Goal: Task Accomplishment & Management: Manage account settings

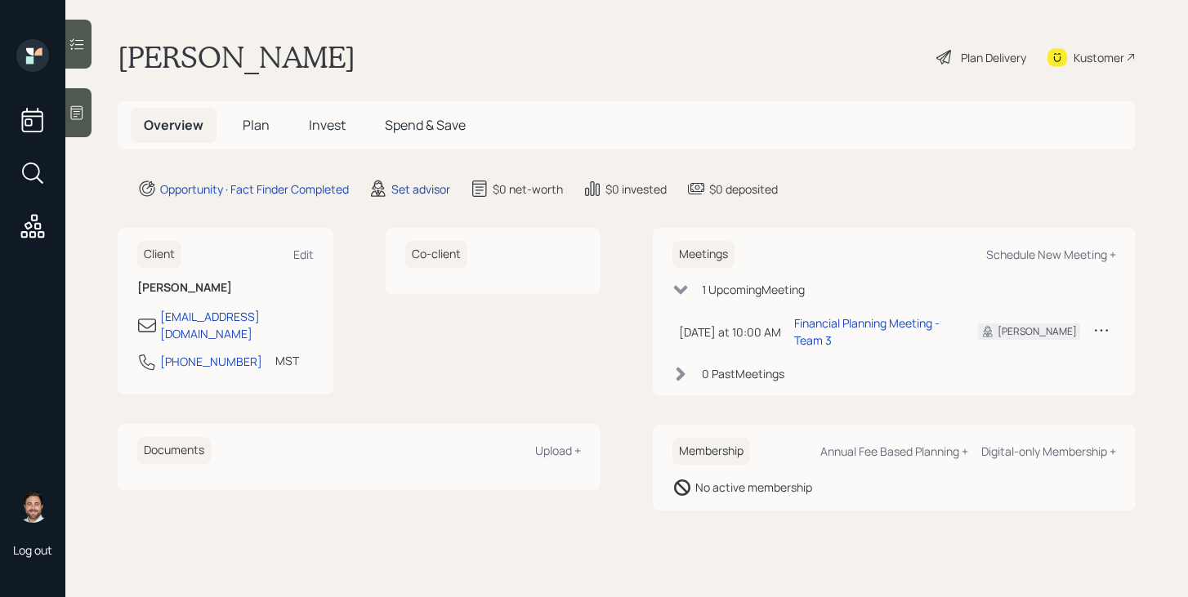
click at [422, 186] on div "Set advisor" at bounding box center [420, 189] width 59 height 17
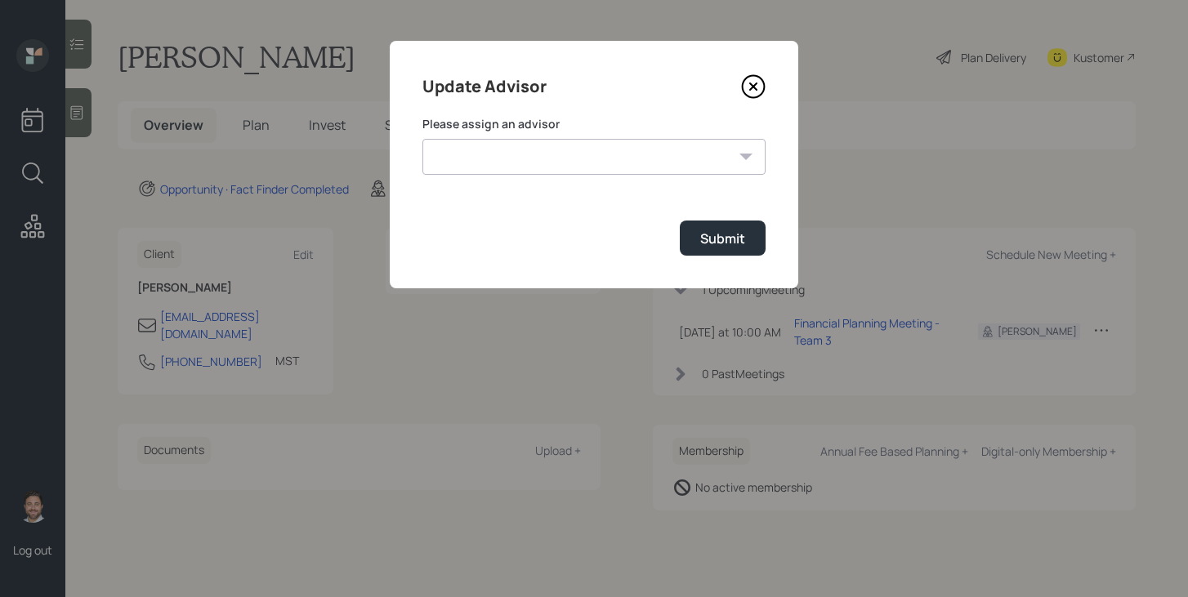
click at [522, 161] on select "[PERSON_NAME] [PERSON_NAME] End [PERSON_NAME] [PERSON_NAME] [PERSON_NAME] [PERS…" at bounding box center [593, 157] width 343 height 36
select select "bffa7908-1b2a-4c79-9bb6-f0ec9aed22d3"
click at [422, 139] on select "[PERSON_NAME] [PERSON_NAME] End [PERSON_NAME] [PERSON_NAME] [PERSON_NAME] [PERS…" at bounding box center [593, 157] width 343 height 36
click at [707, 229] on button "Submit" at bounding box center [723, 238] width 86 height 35
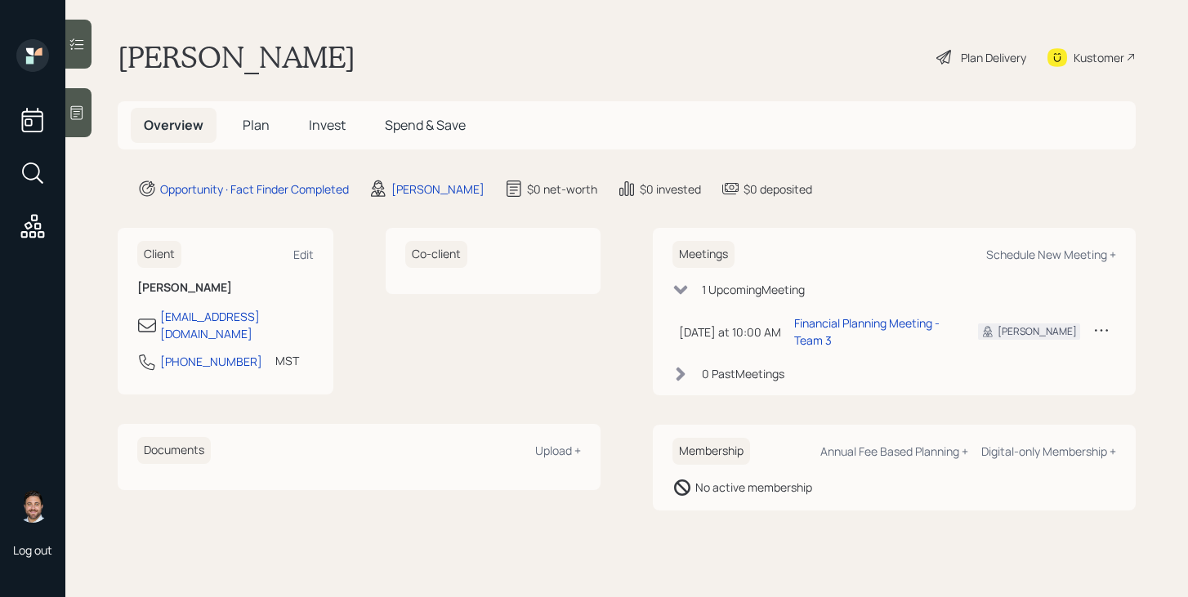
click at [259, 127] on span "Plan" at bounding box center [256, 125] width 27 height 18
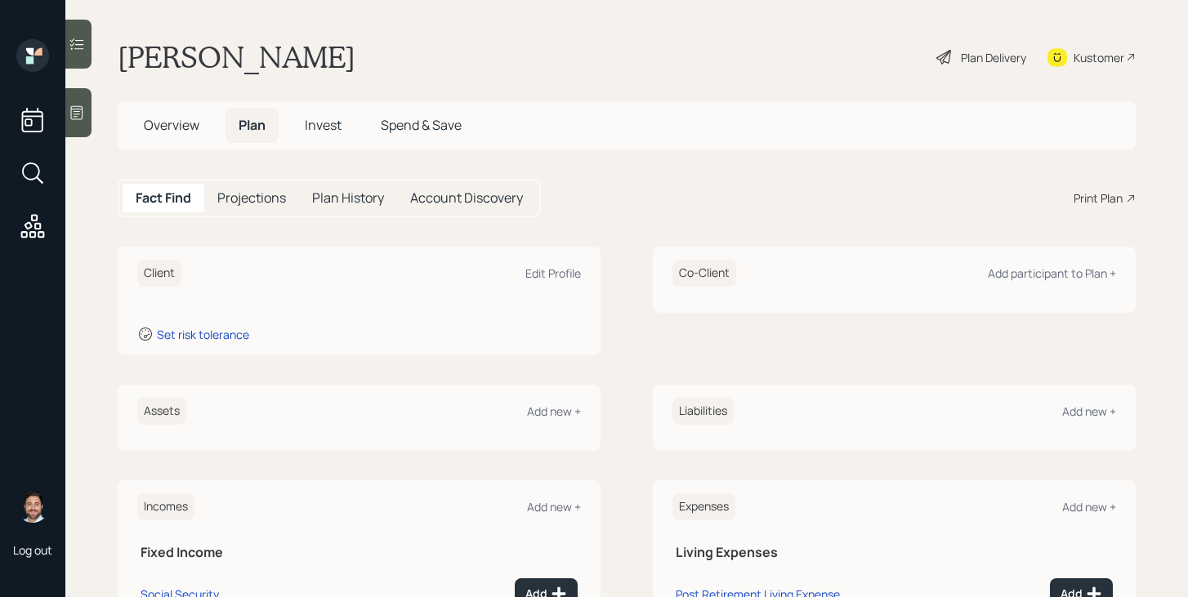
click at [181, 130] on span "Overview" at bounding box center [172, 125] width 56 height 18
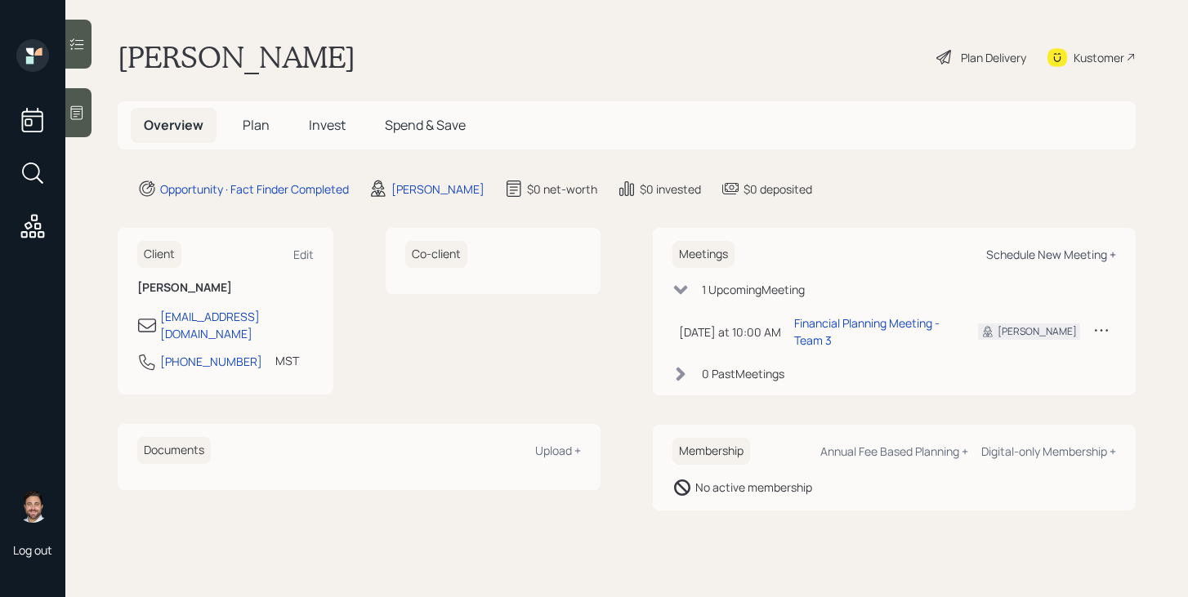
click at [1044, 257] on div "Schedule New Meeting +" at bounding box center [1051, 255] width 130 height 16
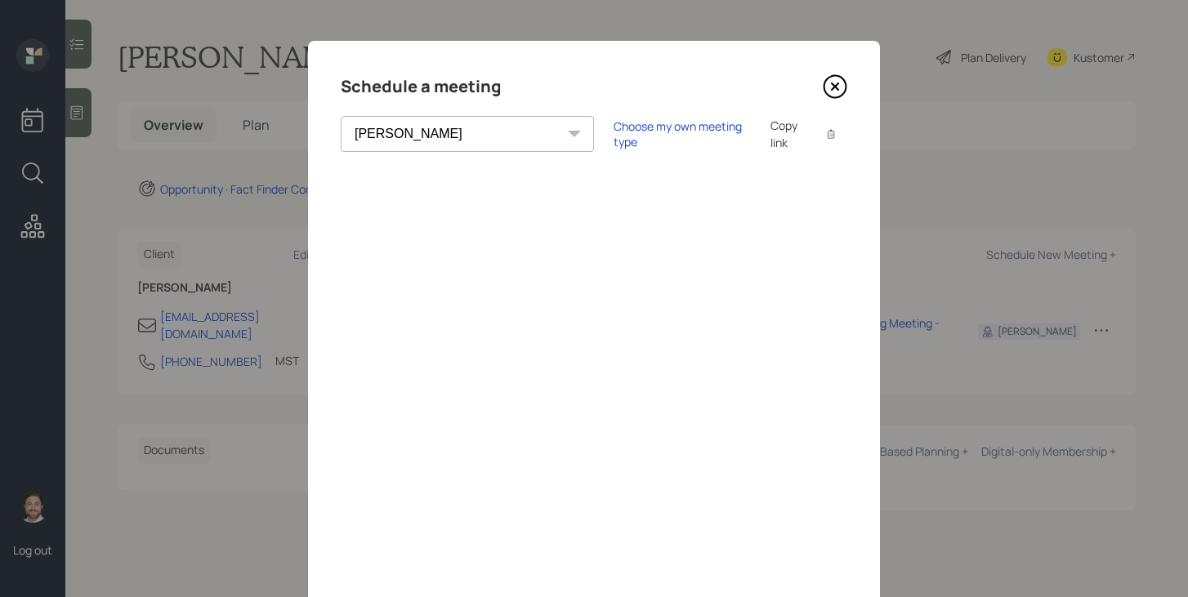
click at [423, 131] on select "[PERSON_NAME] [PERSON_NAME] [PERSON_NAME] [PERSON_NAME] [PERSON_NAME] [PERSON_N…" at bounding box center [467, 134] width 253 height 36
select select "round-[PERSON_NAME]"
click at [341, 116] on select "[PERSON_NAME] [PERSON_NAME] [PERSON_NAME] [PERSON_NAME] [PERSON_NAME] [PERSON_N…" at bounding box center [467, 134] width 253 height 36
click at [614, 138] on div "Choose my own meeting type" at bounding box center [682, 133] width 137 height 31
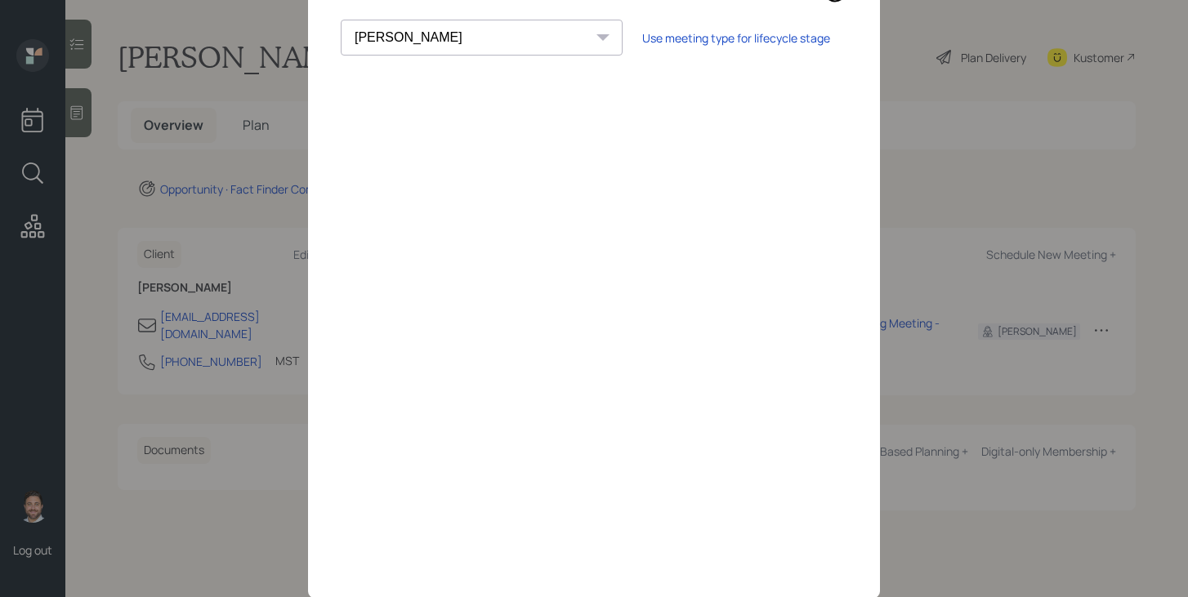
scroll to position [92, 0]
click at [646, 46] on div "Use meeting type for lifecycle stage" at bounding box center [736, 43] width 188 height 16
